Goal: Task Accomplishment & Management: Manage account settings

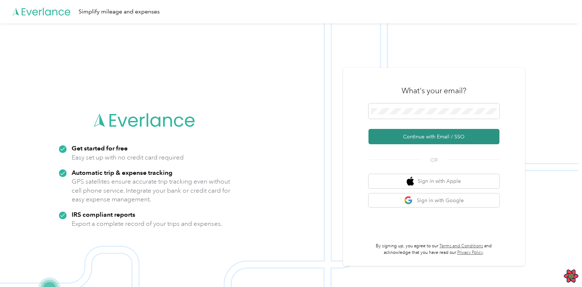
click at [432, 140] on button "Continue with Email / SSO" at bounding box center [434, 136] width 131 height 15
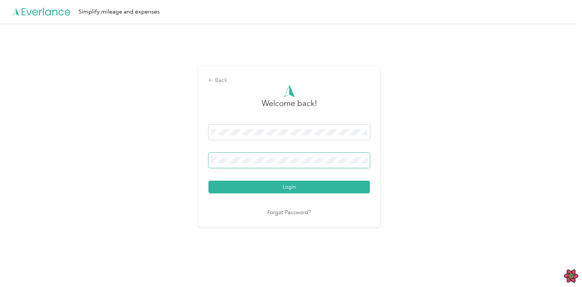
click at [209, 145] on button "Login" at bounding box center [290, 187] width 162 height 13
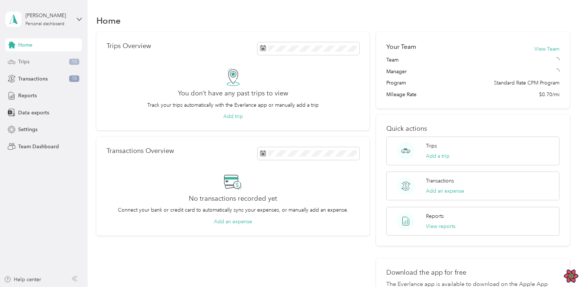
click at [35, 60] on div "Trips 10" at bounding box center [43, 61] width 76 height 13
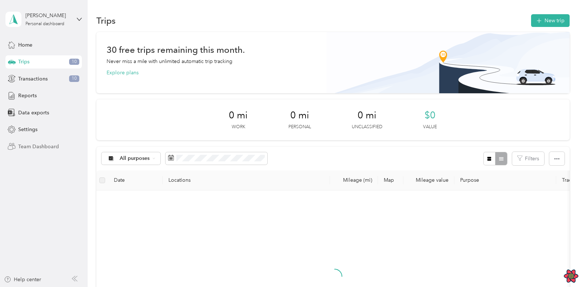
click at [42, 145] on span "Team Dashboard" at bounding box center [38, 147] width 41 height 8
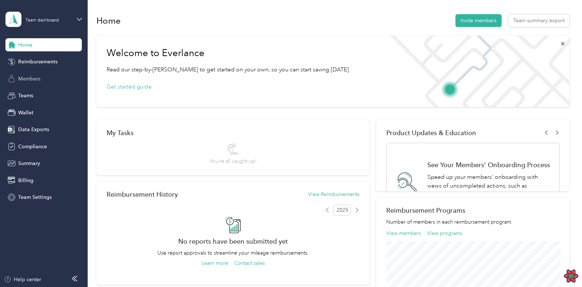
click at [41, 83] on div "Members" at bounding box center [43, 78] width 76 height 13
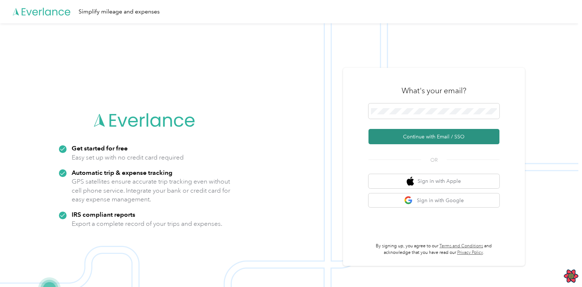
click at [424, 138] on button "Continue with Email / SSO" at bounding box center [434, 136] width 131 height 15
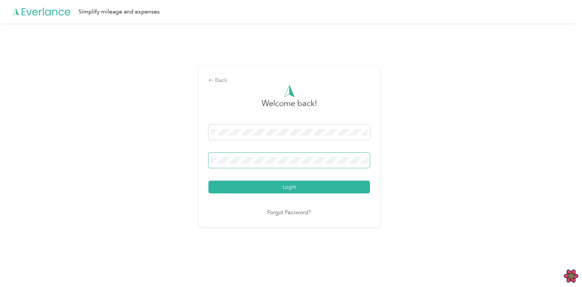
click at [209, 181] on button "Login" at bounding box center [290, 187] width 162 height 13
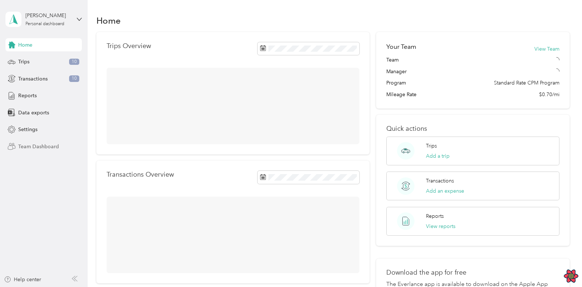
click at [43, 147] on span "Team Dashboard" at bounding box center [38, 147] width 41 height 8
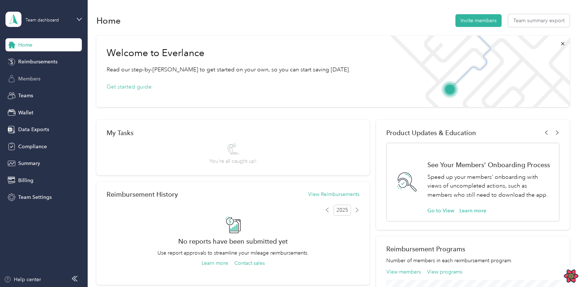
click at [38, 76] on span "Members" at bounding box center [29, 79] width 22 height 8
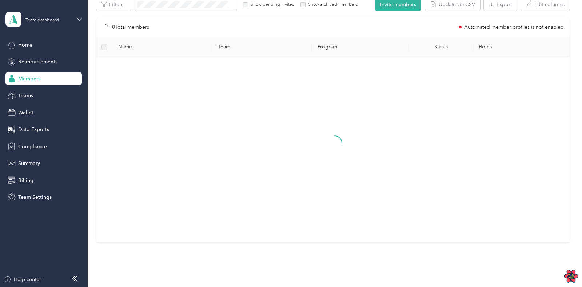
scroll to position [139, 0]
click at [46, 126] on span "Data Exports" at bounding box center [33, 130] width 31 height 8
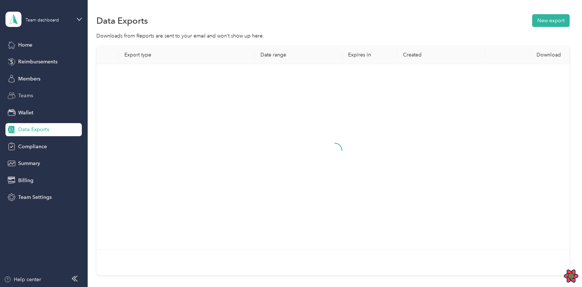
click at [31, 93] on span "Teams" at bounding box center [25, 96] width 15 height 8
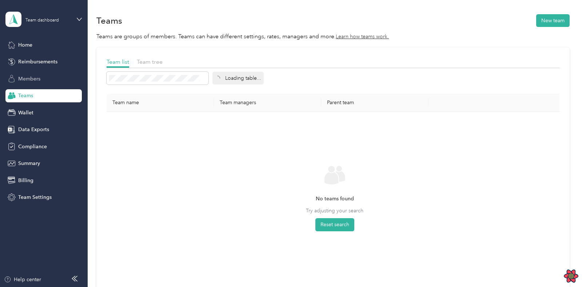
click at [43, 79] on div "Members" at bounding box center [43, 78] width 76 height 13
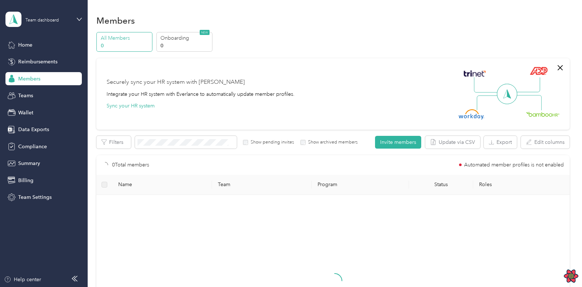
scroll to position [175, 0]
